Goal: Information Seeking & Learning: Learn about a topic

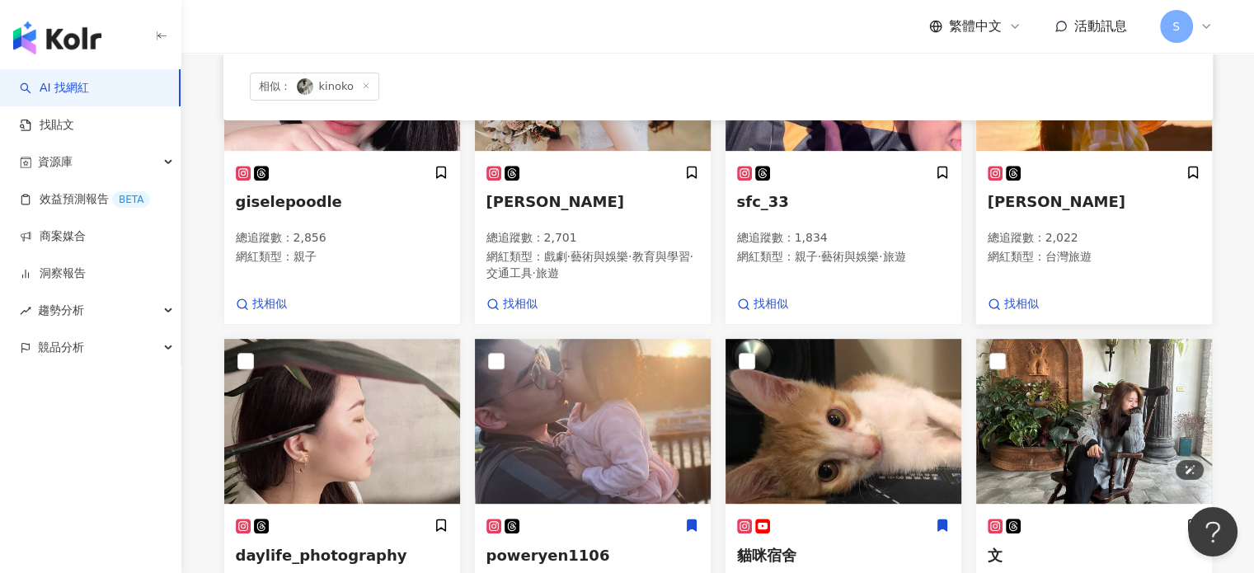
scroll to position [824, 0]
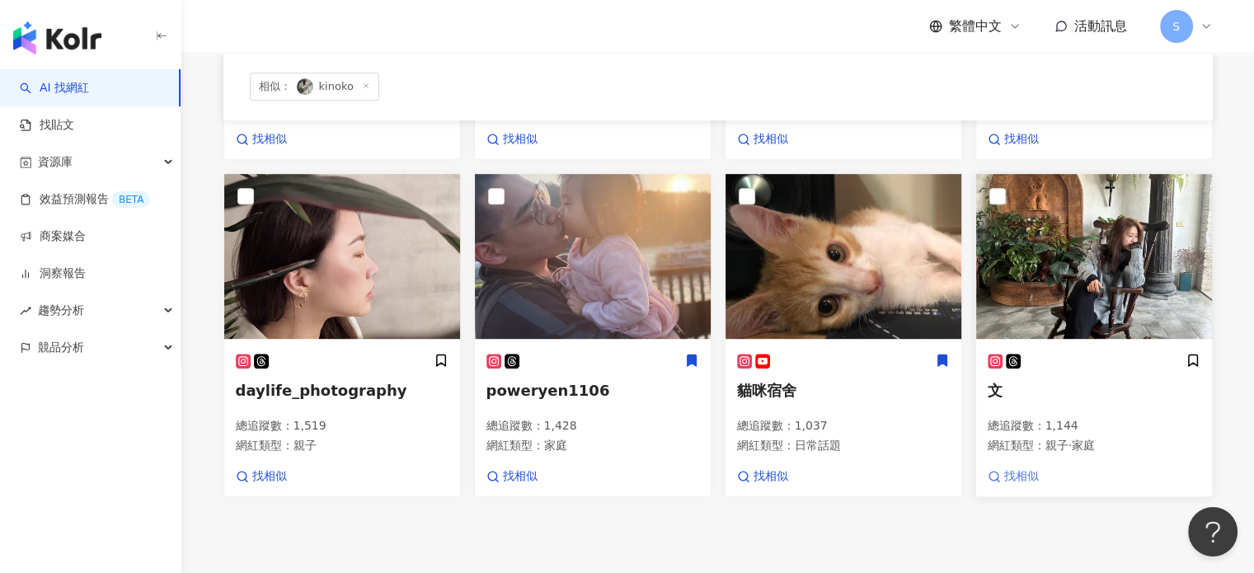
click at [1032, 468] on span "找相似" at bounding box center [1021, 476] width 35 height 16
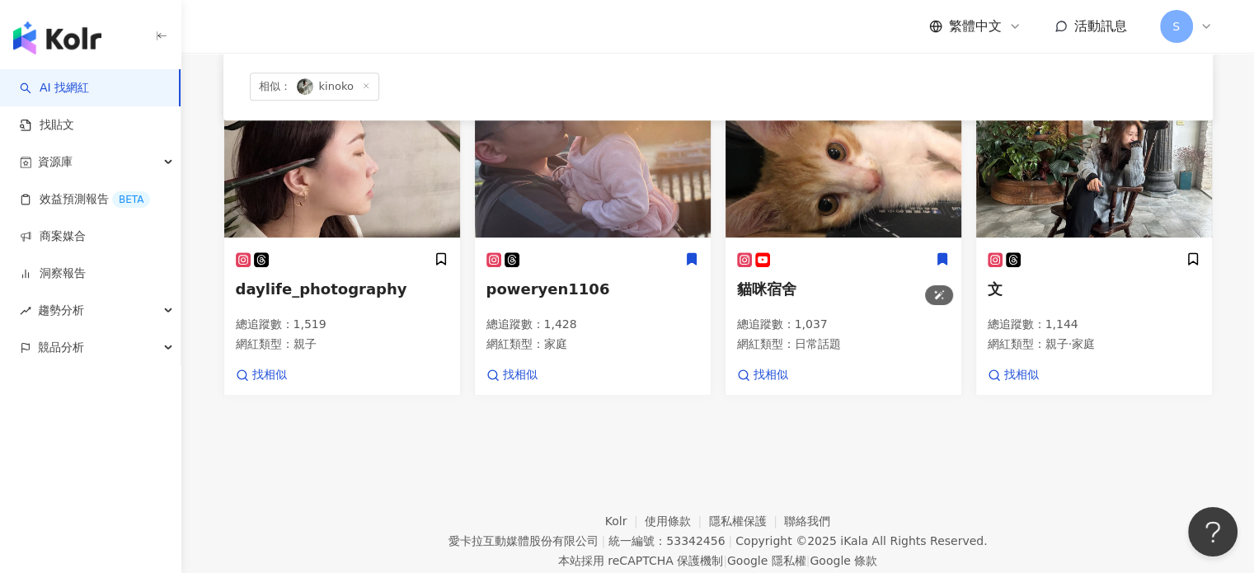
scroll to position [965, 0]
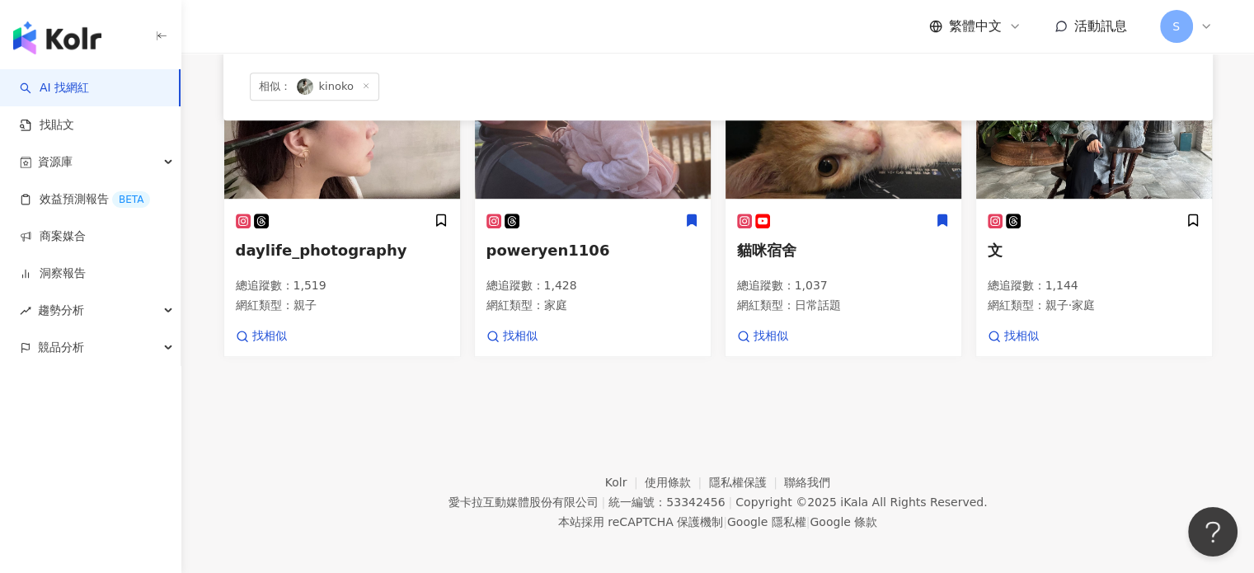
click at [277, 459] on footer "Kolr 使用條款 隱私權保護 聯絡我們 愛卡拉互動媒體股份有限公司 | 統一編號：53342456 | Copyright © 2025 iKala All…" at bounding box center [717, 489] width 1073 height 183
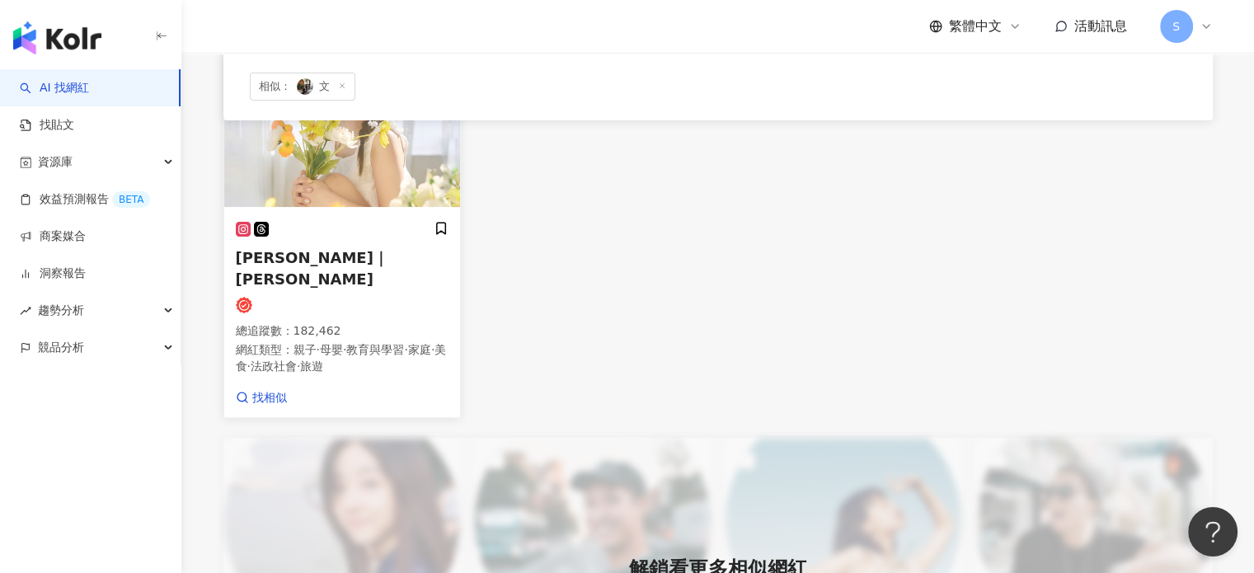
scroll to position [247, 0]
click at [316, 262] on span "[PERSON_NAME]｜[PERSON_NAME]" at bounding box center [312, 266] width 153 height 38
